Goal: Task Accomplishment & Management: Use online tool/utility

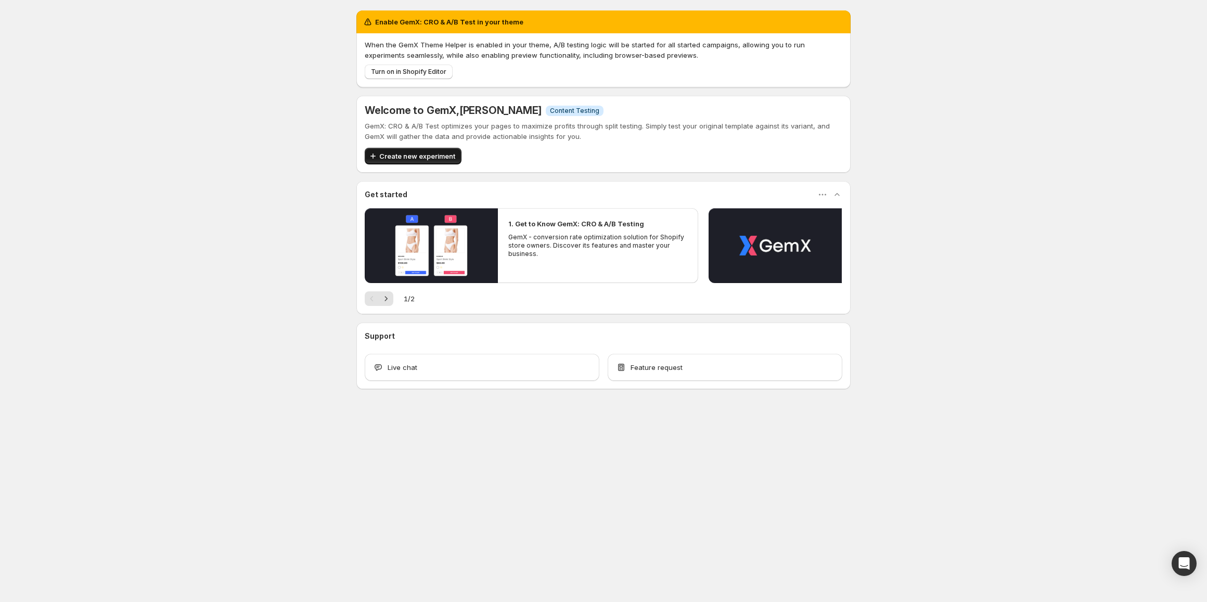
click at [385, 157] on span "Create new experiment" at bounding box center [417, 156] width 76 height 10
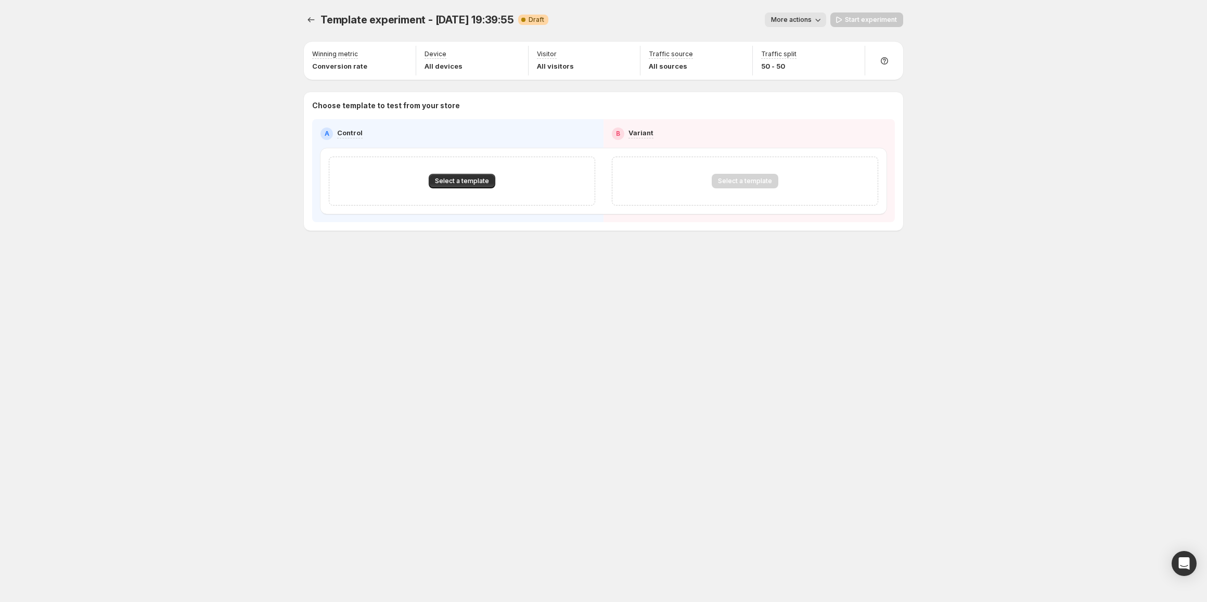
click at [820, 24] on icon "button" at bounding box center [817, 20] width 10 height 10
click at [990, 109] on div "Template experiment - [DATE] 19:39:55. This page is ready Template experiment -…" at bounding box center [603, 301] width 1207 height 602
click at [308, 21] on icon "Experiments" at bounding box center [311, 20] width 10 height 10
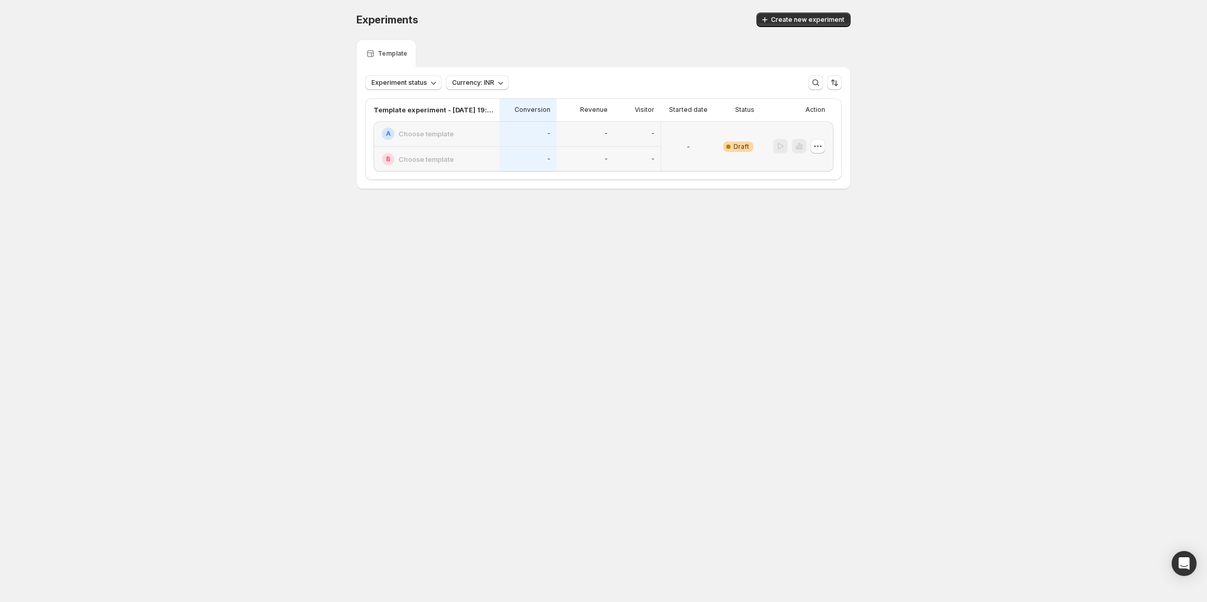
click at [821, 110] on p "Action" at bounding box center [815, 110] width 20 height 8
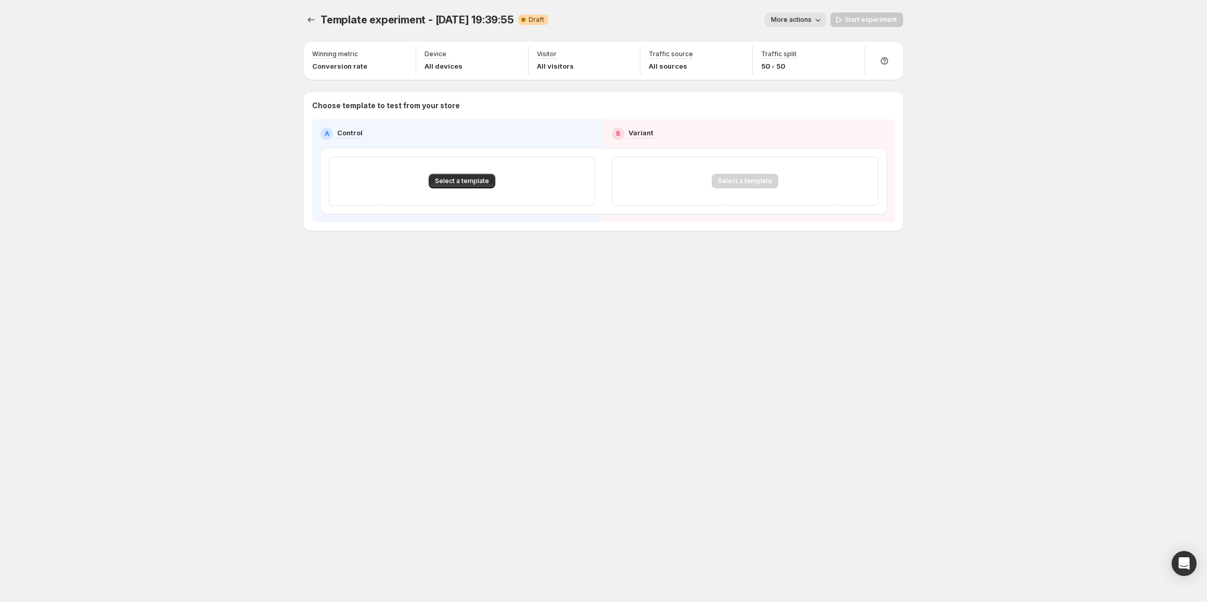
click at [820, 22] on icon "button" at bounding box center [817, 20] width 10 height 10
click at [804, 101] on button "Delete" at bounding box center [806, 94] width 70 height 17
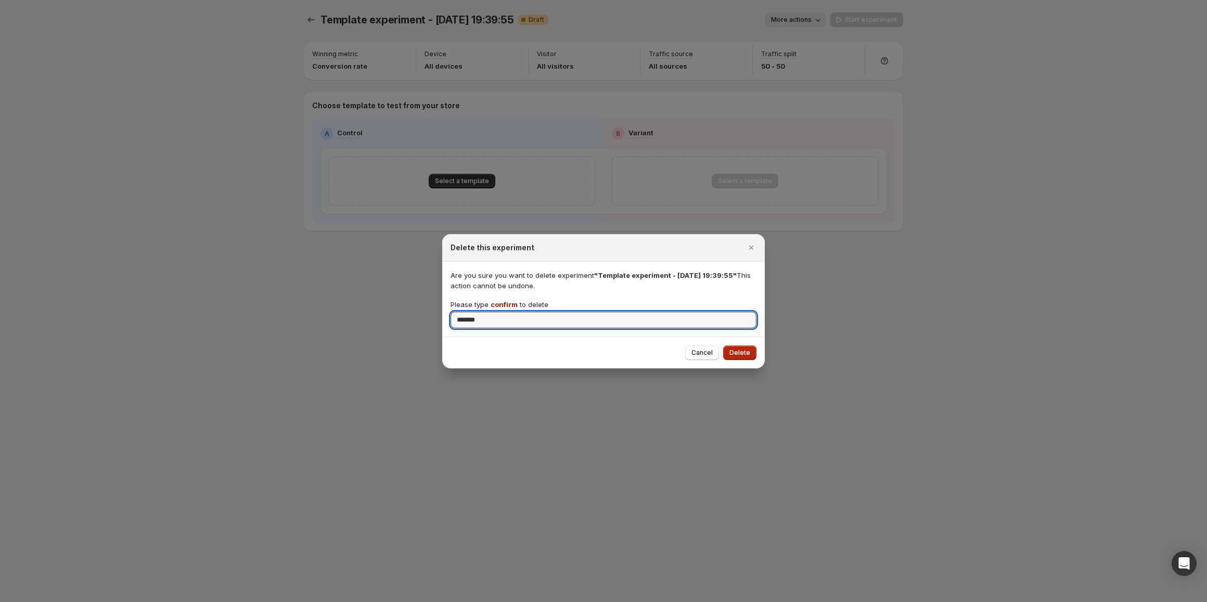
type input "*******"
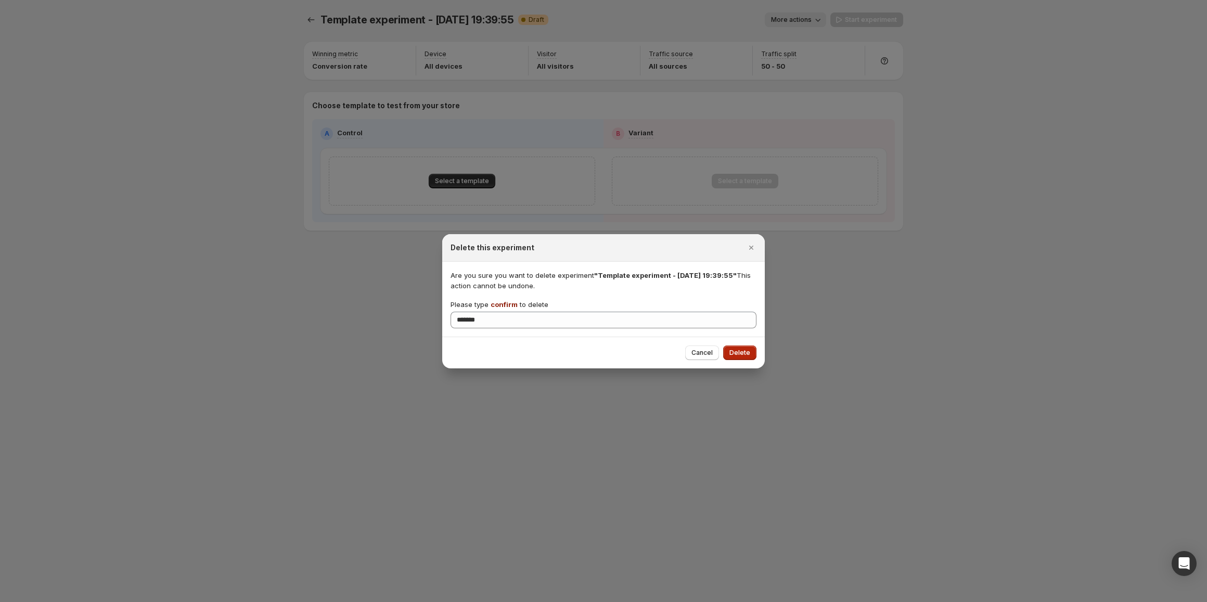
click at [742, 352] on span "Delete" at bounding box center [739, 352] width 21 height 8
